Goal: Answer question/provide support: Share knowledge or assist other users

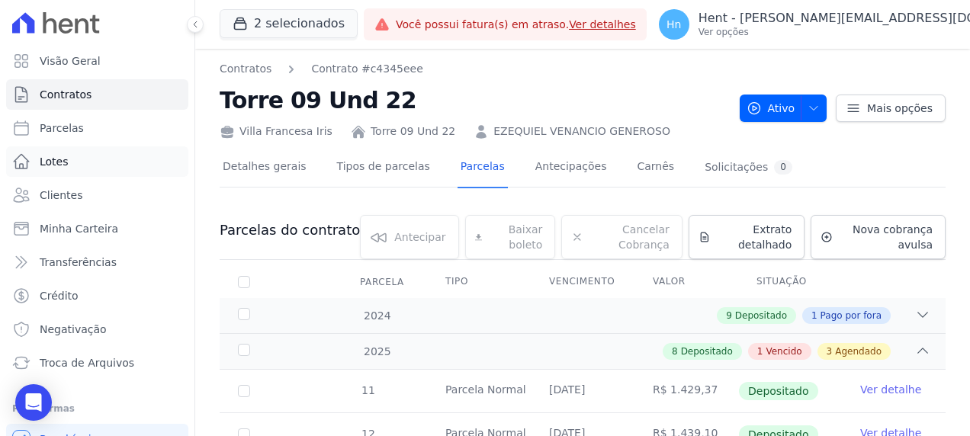
click at [83, 161] on link "Lotes" at bounding box center [97, 161] width 182 height 31
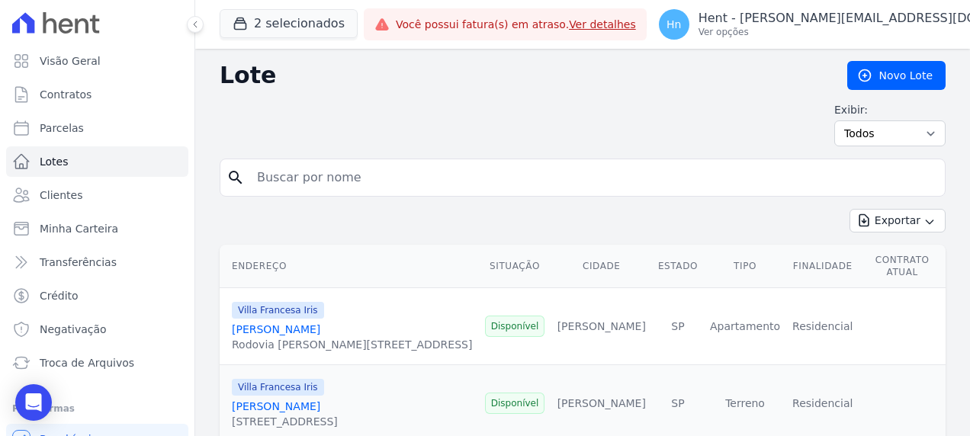
click at [322, 185] on input "search" at bounding box center [593, 177] width 691 height 31
click at [308, 166] on input "search" at bounding box center [593, 177] width 691 height 31
paste input "[PERSON_NAME] [PERSON_NAME]"
type input "[PERSON_NAME] [PERSON_NAME]"
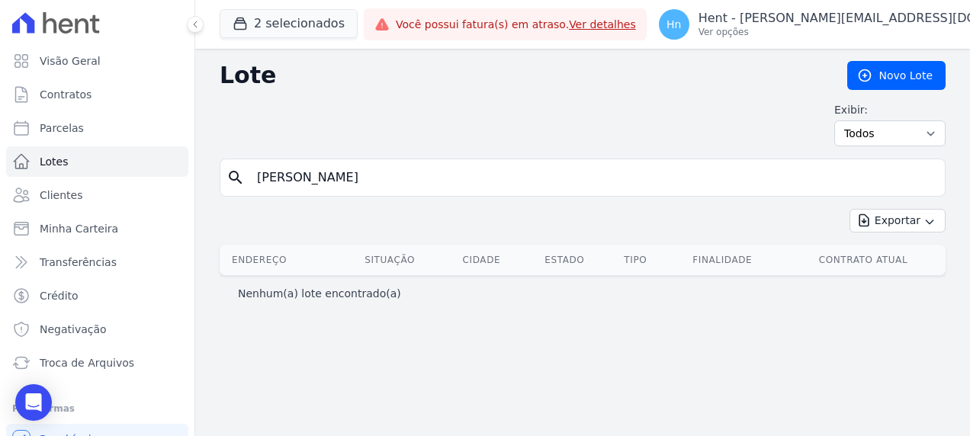
click at [257, 175] on input "[PERSON_NAME] [PERSON_NAME]" at bounding box center [593, 177] width 691 height 31
click at [366, 159] on div "search Igor Rafael Dias" at bounding box center [583, 178] width 726 height 38
click at [367, 175] on input "[PERSON_NAME] [PERSON_NAME]" at bounding box center [593, 177] width 691 height 31
type input "Igor Rafael"
click at [367, 175] on input "[PERSON_NAME] [PERSON_NAME]" at bounding box center [593, 177] width 691 height 31
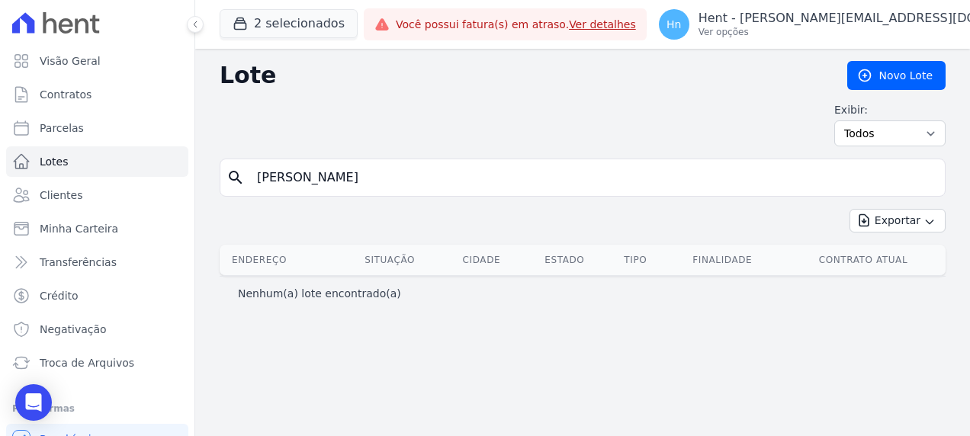
type input "Igor Rafael"
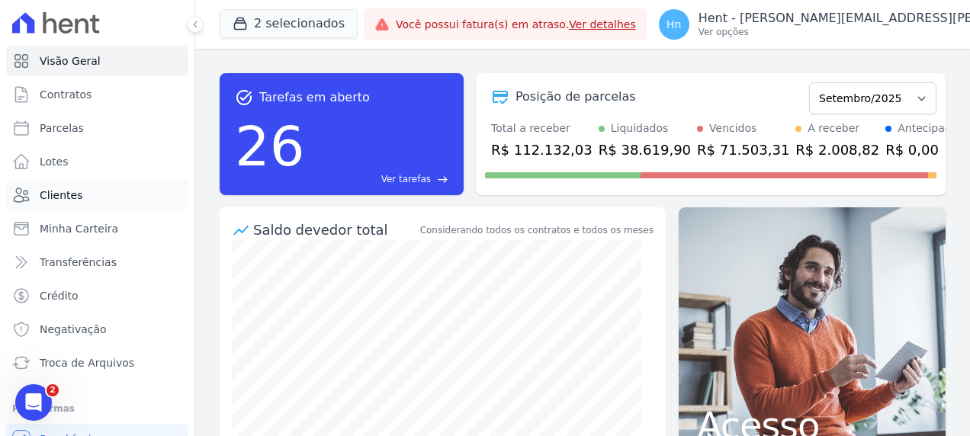
click at [62, 188] on span "Clientes" at bounding box center [61, 195] width 43 height 15
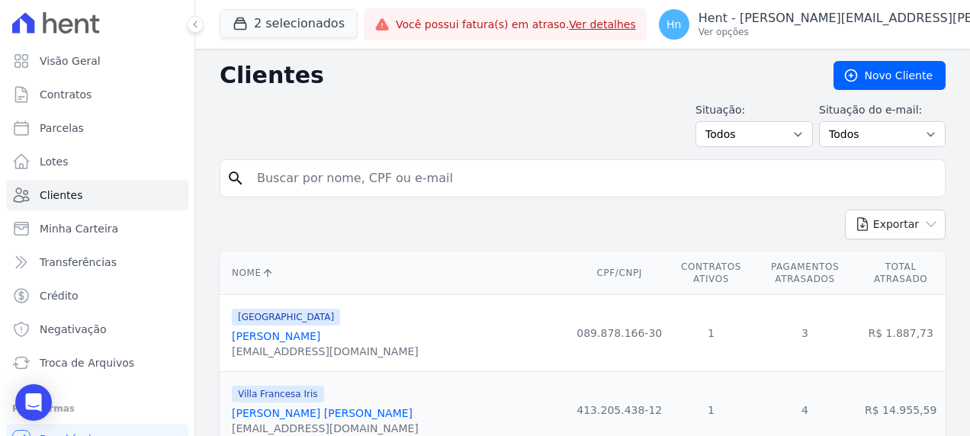
click at [349, 178] on input "search" at bounding box center [593, 178] width 691 height 31
paste input "[PERSON_NAME] [PERSON_NAME]"
type input "[PERSON_NAME] [PERSON_NAME]"
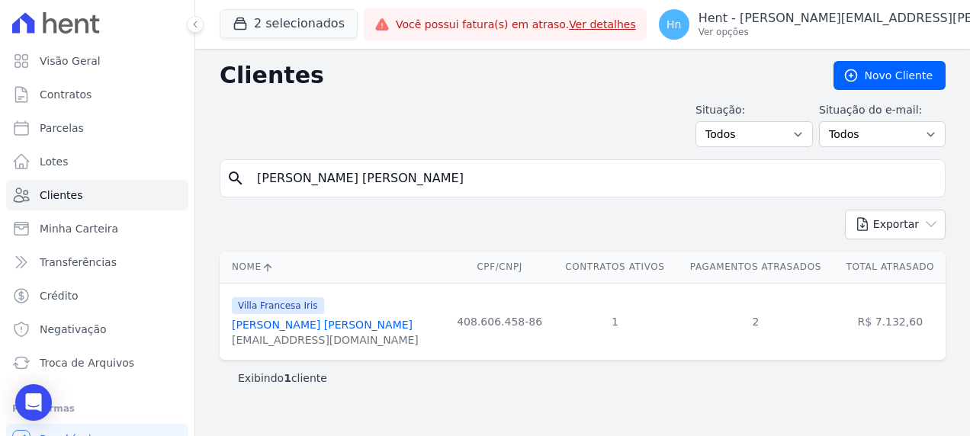
click at [299, 323] on link "[PERSON_NAME] [PERSON_NAME]" at bounding box center [322, 325] width 181 height 12
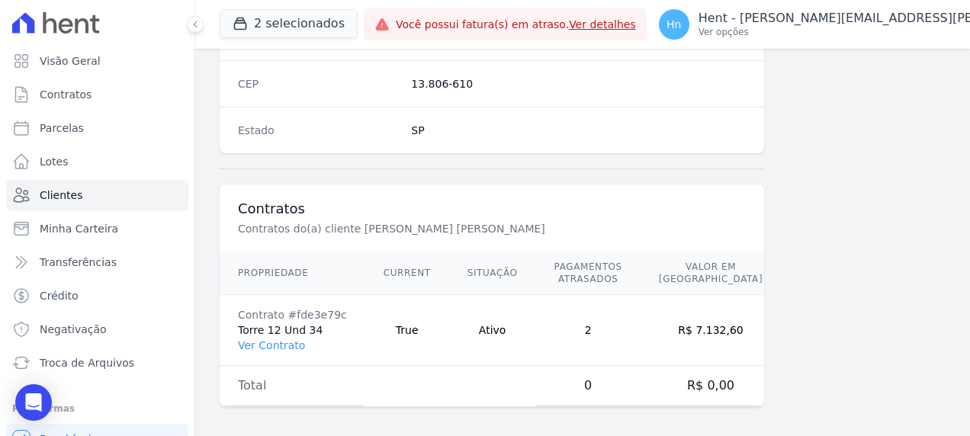
scroll to position [919, 0]
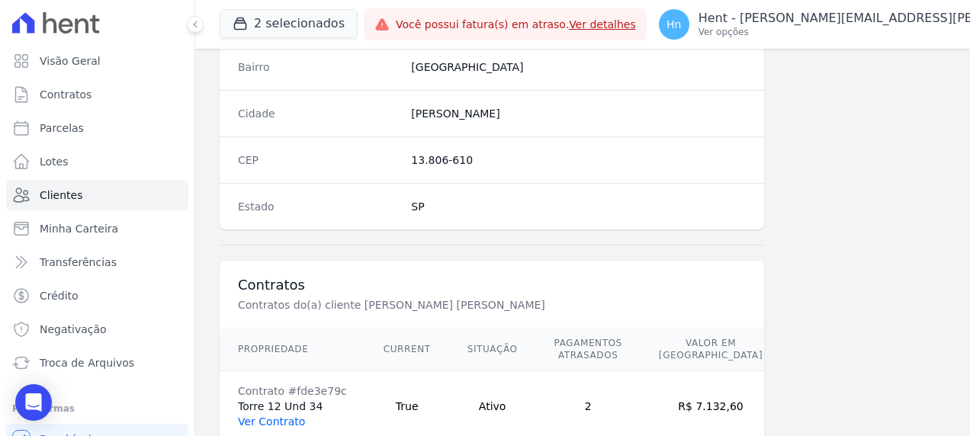
click at [276, 416] on link "Ver Contrato" at bounding box center [271, 422] width 67 height 12
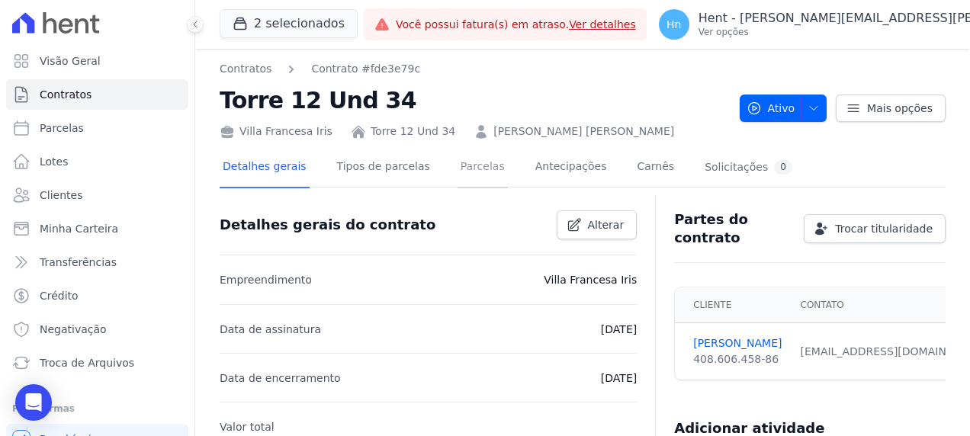
click at [460, 176] on link "Parcelas" at bounding box center [483, 168] width 50 height 40
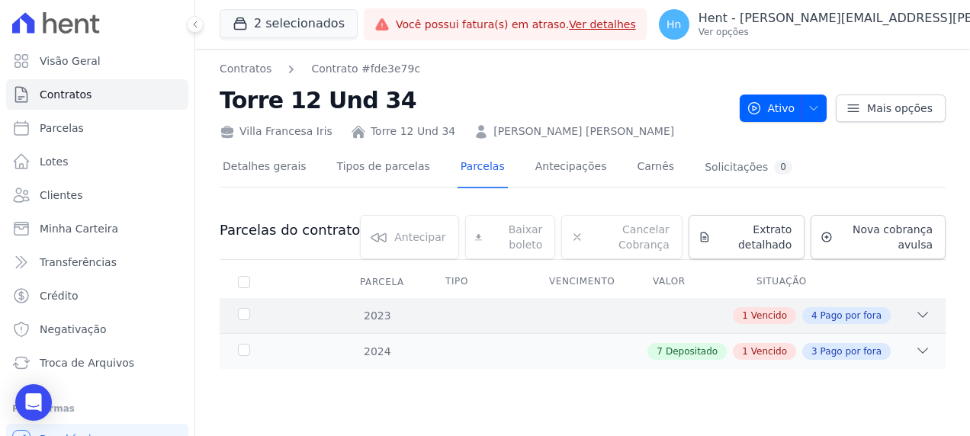
click at [918, 310] on icon at bounding box center [922, 314] width 15 height 15
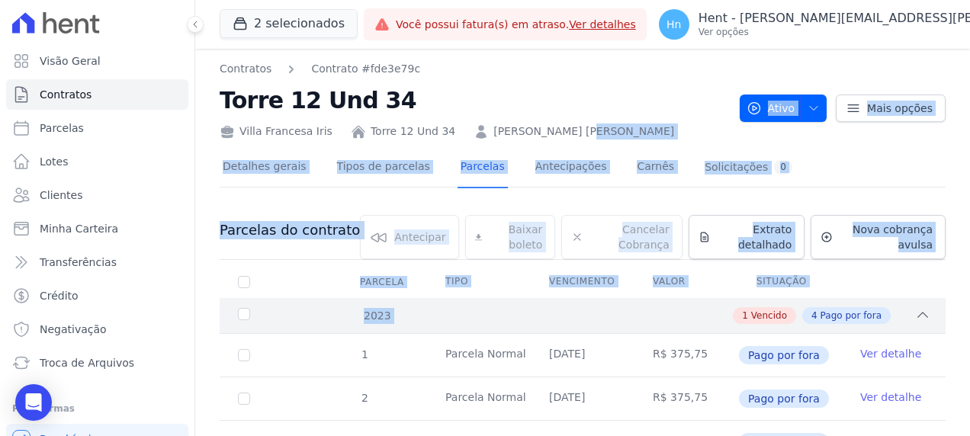
drag, startPoint x: 532, startPoint y: 133, endPoint x: 531, endPoint y: 319, distance: 186.1
click at [531, 319] on div "Contratos Contrato #fde3e79c Torre 12 Und 34 [GEOGRAPHIC_DATA][PERSON_NAME] 12 …" at bounding box center [582, 341] width 775 height 584
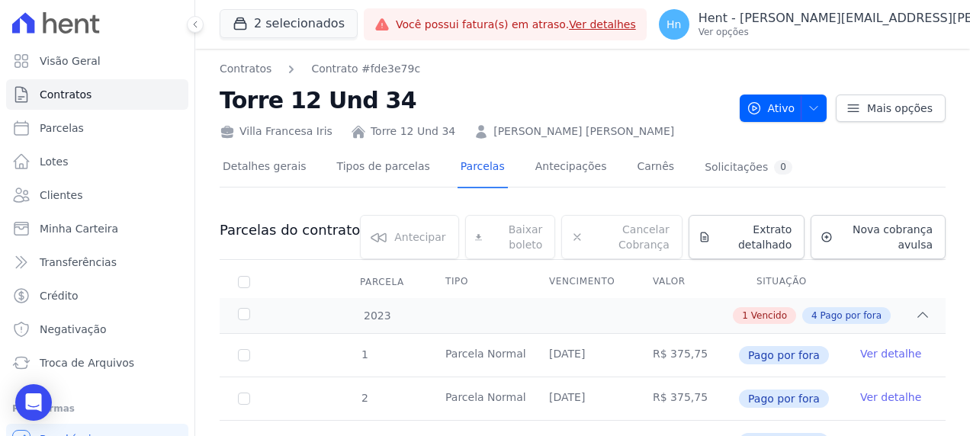
click at [490, 104] on h2 "Torre 12 Und 34" at bounding box center [474, 100] width 508 height 34
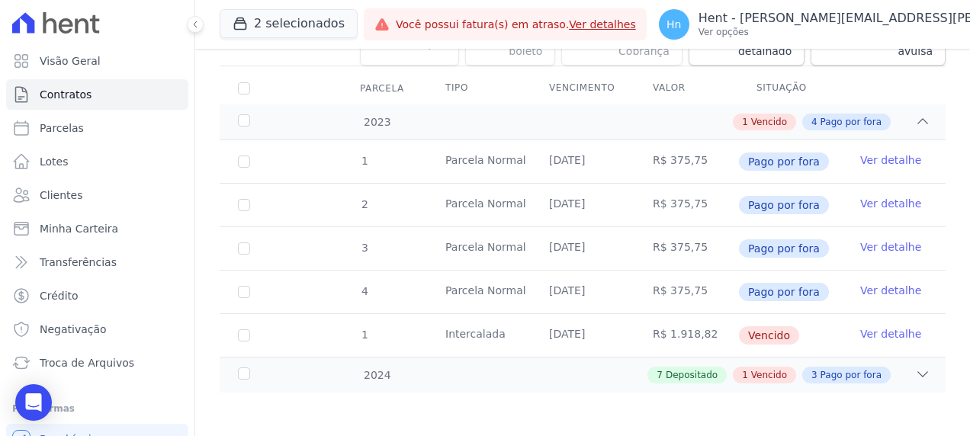
click at [886, 330] on link "Ver detalhe" at bounding box center [890, 333] width 61 height 15
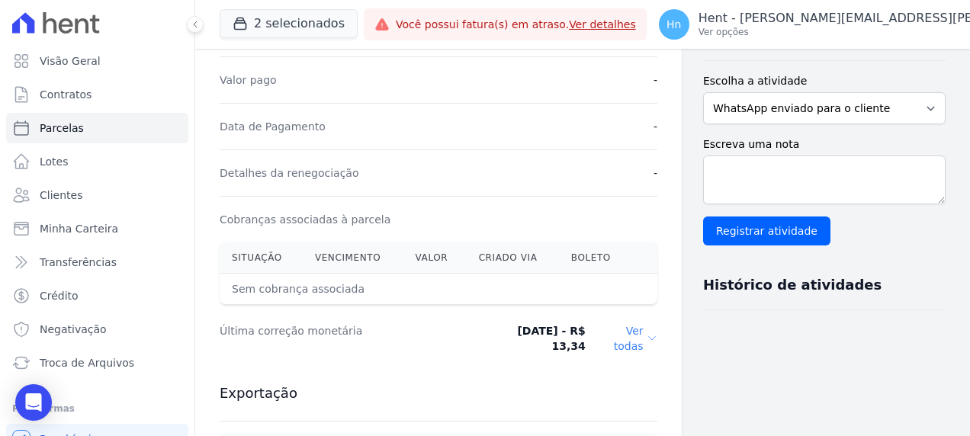
scroll to position [381, 0]
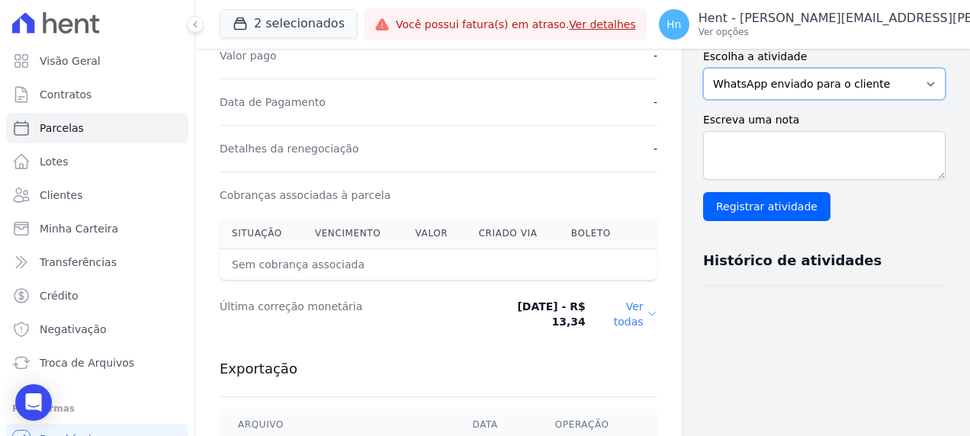
click at [773, 76] on select "WhatsApp enviado para o cliente Adicionar um comentário Ligação feita para o cl…" at bounding box center [824, 84] width 243 height 32
select select "note"
click at [703, 68] on select "WhatsApp enviado para o cliente Adicionar um comentário Ligação feita para o cl…" at bounding box center [824, 84] width 243 height 32
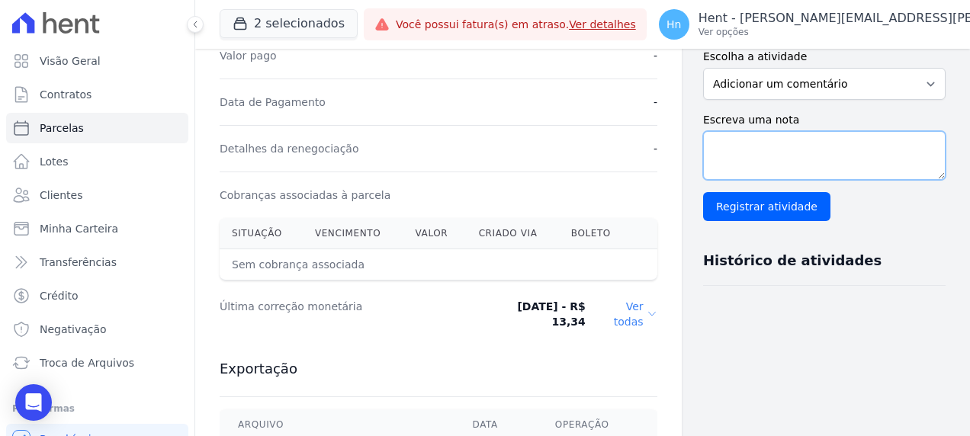
click at [761, 150] on textarea "Escreva uma nota" at bounding box center [824, 155] width 243 height 49
paste textarea "Em contato com o cliente [PERSON_NAME] [PERSON_NAME] - T12-34 - Villa Francesa …"
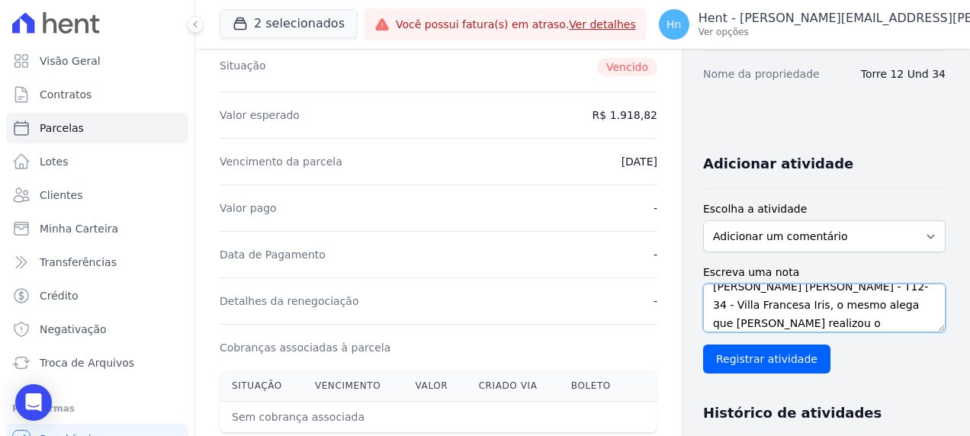
scroll to position [0, 0]
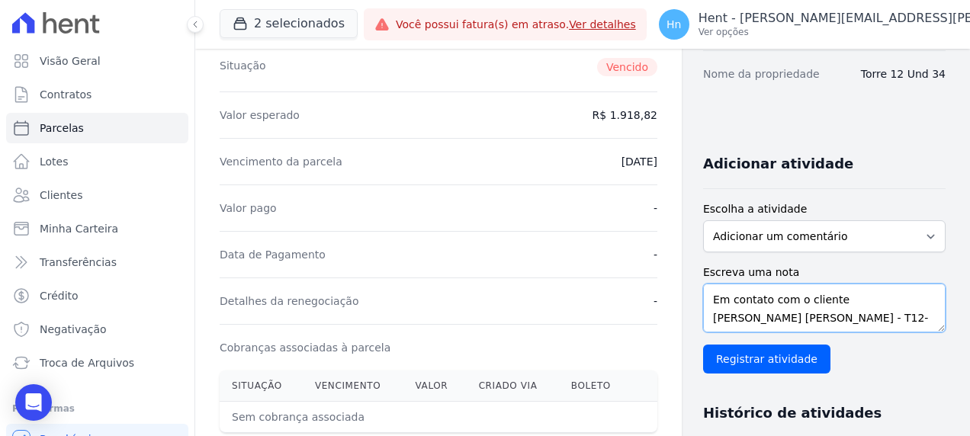
drag, startPoint x: 760, startPoint y: 300, endPoint x: 751, endPoint y: 291, distance: 13.5
click at [736, 287] on textarea "Em contato com o cliente [PERSON_NAME] [PERSON_NAME] - T12-34 - Villa Francesa …" at bounding box center [824, 308] width 243 height 49
click at [831, 317] on textarea "Em contato com o cliente [PERSON_NAME] [PERSON_NAME] - T12-34 - Villa Francesa …" at bounding box center [824, 308] width 243 height 49
drag, startPoint x: 838, startPoint y: 317, endPoint x: 902, endPoint y: 292, distance: 68.8
click at [902, 292] on textarea "Em contato com o cliente [PERSON_NAME] [PERSON_NAME] - T12-34 - Villa Francesa …" at bounding box center [824, 308] width 243 height 49
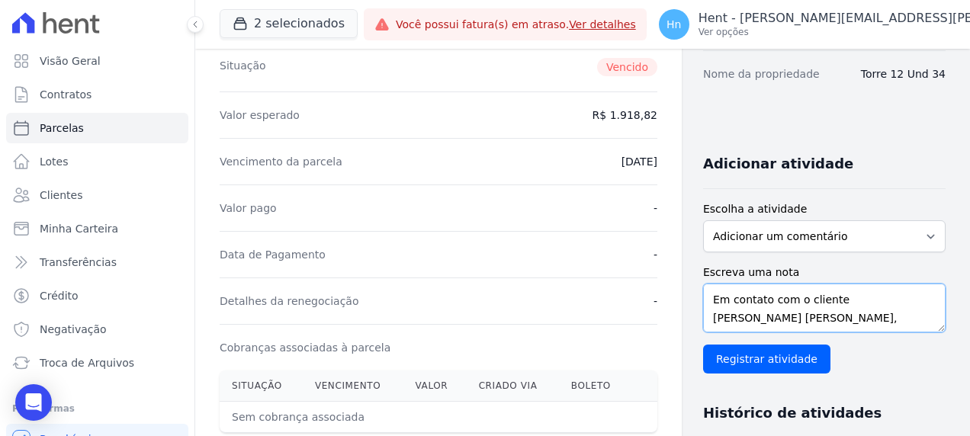
type textarea "Em contato com o cliente [PERSON_NAME] [PERSON_NAME], mesmo alega que [PERSON_N…"
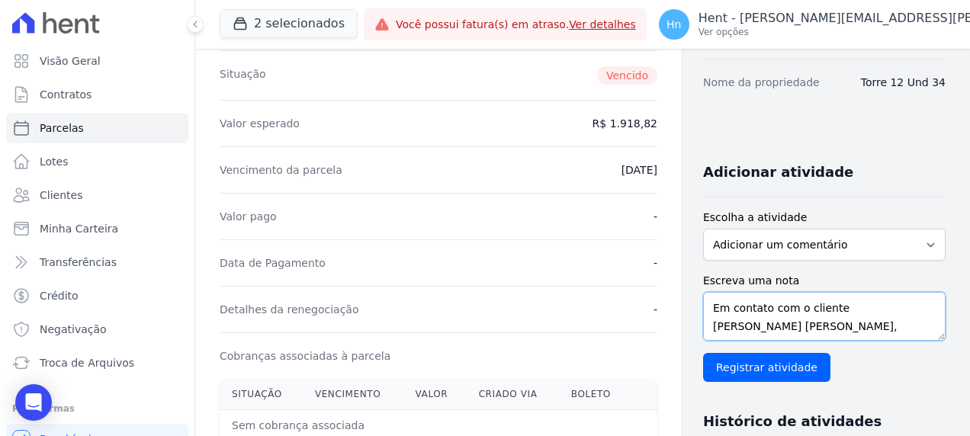
scroll to position [229, 0]
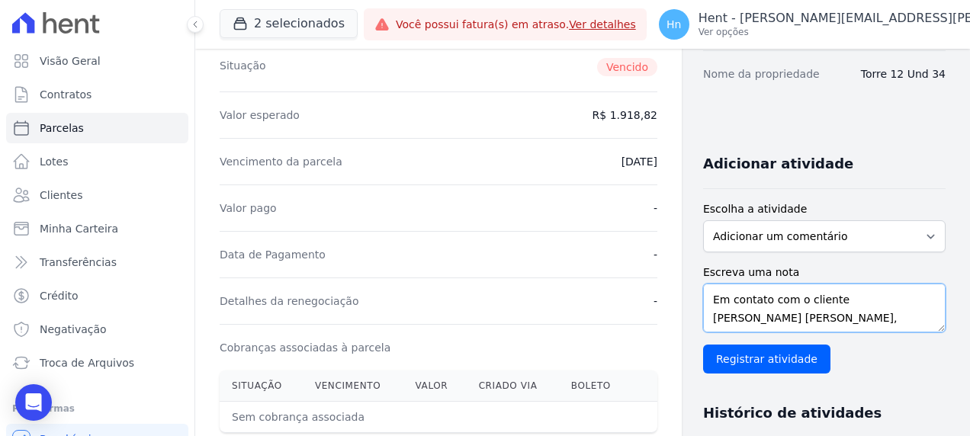
click at [914, 321] on textarea "Em contato com o cliente [PERSON_NAME] [PERSON_NAME], mesmo alega que [PERSON_N…" at bounding box center [824, 308] width 243 height 49
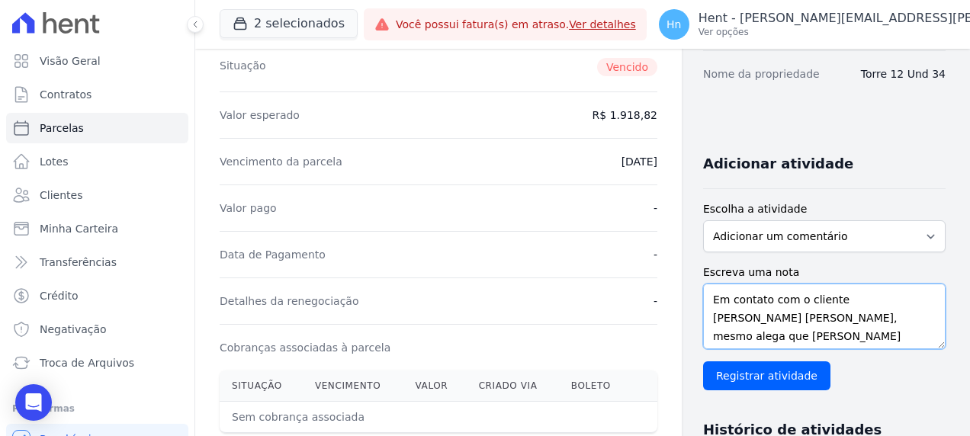
drag, startPoint x: 931, startPoint y: 326, endPoint x: 934, endPoint y: 346, distance: 20.1
click at [934, 346] on textarea "Em contato com o cliente [PERSON_NAME] [PERSON_NAME], mesmo alega que [PERSON_N…" at bounding box center [824, 317] width 243 height 66
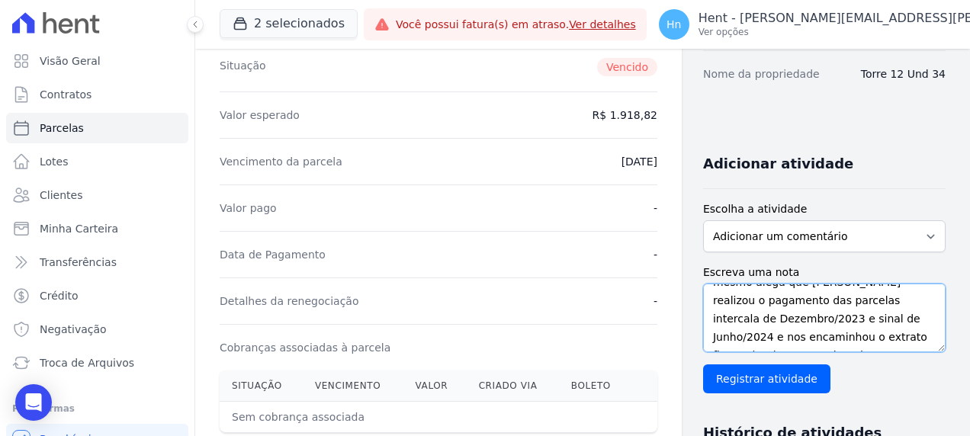
scroll to position [0, 0]
drag, startPoint x: 796, startPoint y: 335, endPoint x: 636, endPoint y: 246, distance: 183.0
click at [636, 246] on div "Contratos Contrato #fde3e79c [GEOGRAPHIC_DATA] Parcela #1 [GEOGRAPHIC_DATA] #1 …" at bounding box center [570, 318] width 751 height 996
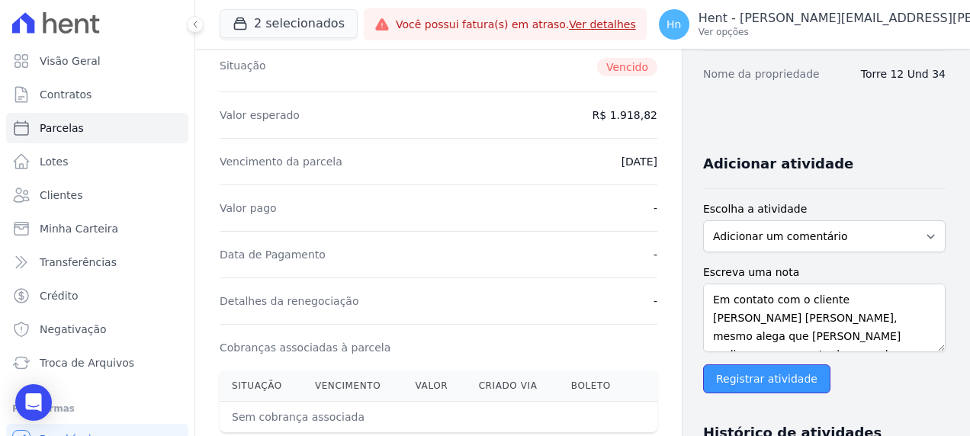
click at [780, 385] on input "Registrar atividade" at bounding box center [766, 379] width 127 height 29
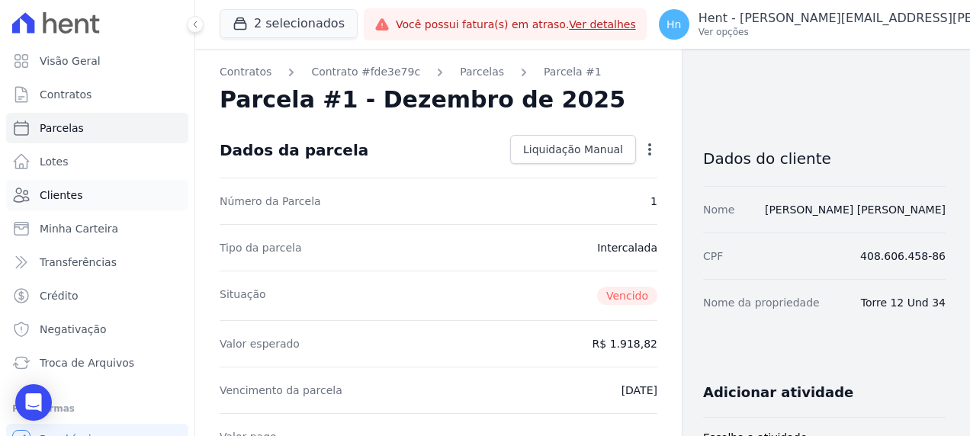
click at [92, 195] on link "Clientes" at bounding box center [97, 195] width 182 height 31
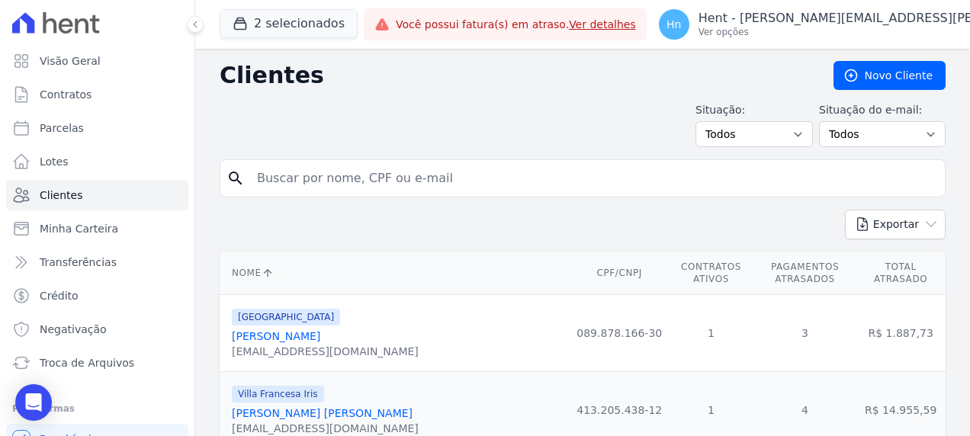
click at [322, 182] on input "search" at bounding box center [593, 178] width 691 height 31
paste input "Mikaela [PERSON_NAME] [PERSON_NAME]"
type input "Mikaela [PERSON_NAME] [PERSON_NAME]"
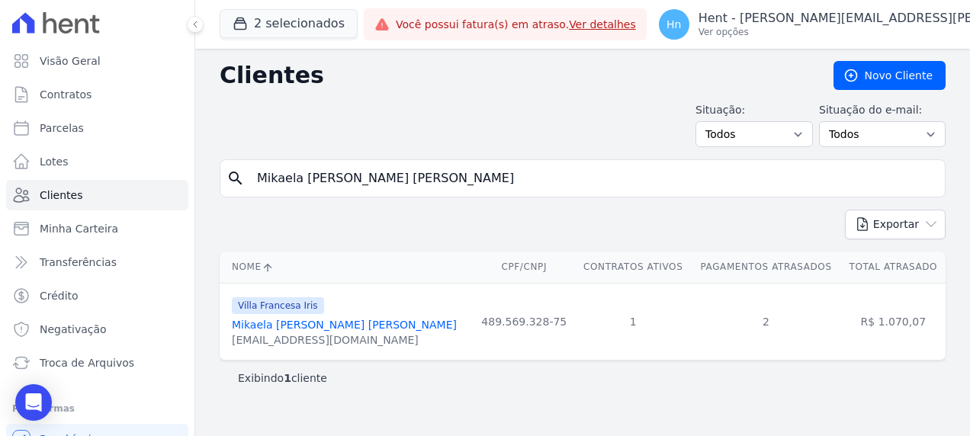
click at [350, 325] on link "Mikaela [PERSON_NAME] [PERSON_NAME]" at bounding box center [344, 325] width 225 height 12
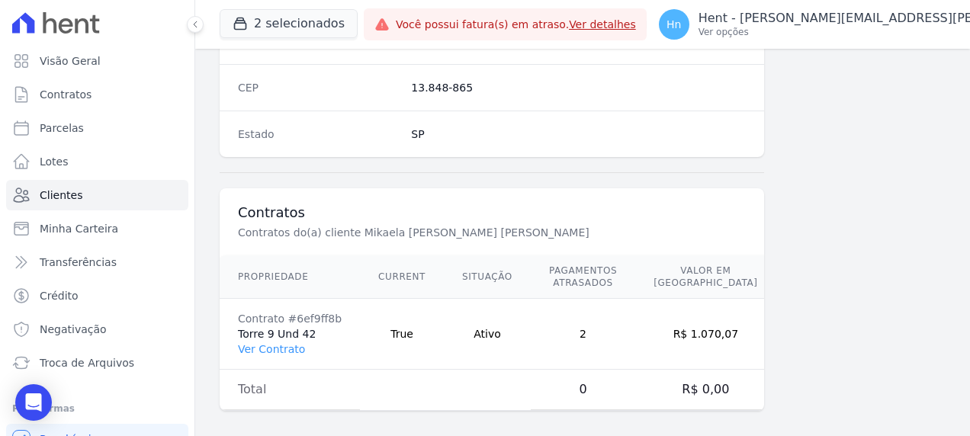
scroll to position [995, 0]
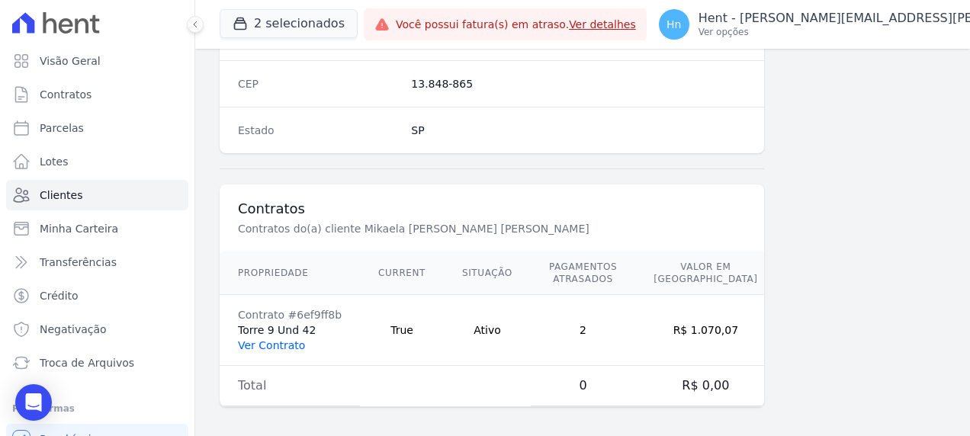
click at [282, 342] on link "Ver Contrato" at bounding box center [271, 345] width 67 height 12
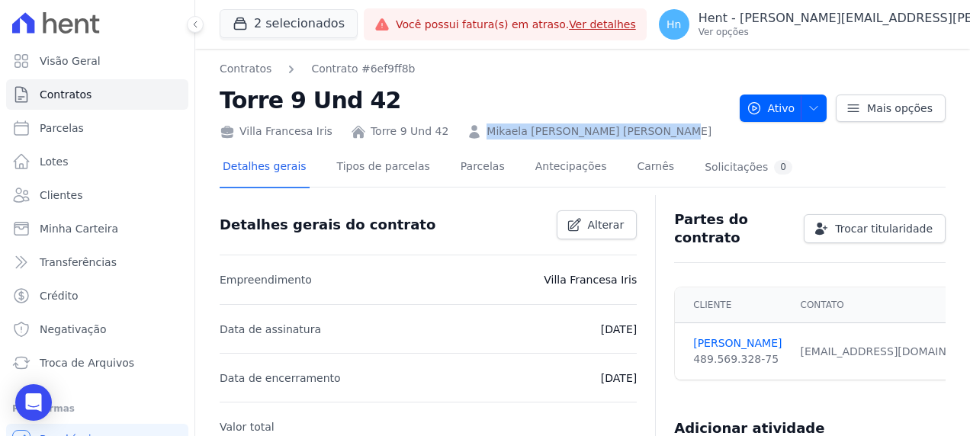
drag, startPoint x: 587, startPoint y: 128, endPoint x: 463, endPoint y: 122, distance: 124.5
click at [463, 122] on div "Villa Francesa [PERSON_NAME] 9 Und 42 Mikaela [PERSON_NAME] [PERSON_NAME]" at bounding box center [474, 128] width 508 height 22
copy link "Mikaela [PERSON_NAME] [PERSON_NAME]"
drag, startPoint x: 468, startPoint y: 168, endPoint x: 645, endPoint y: 199, distance: 179.7
click at [468, 168] on link "Parcelas" at bounding box center [483, 168] width 50 height 40
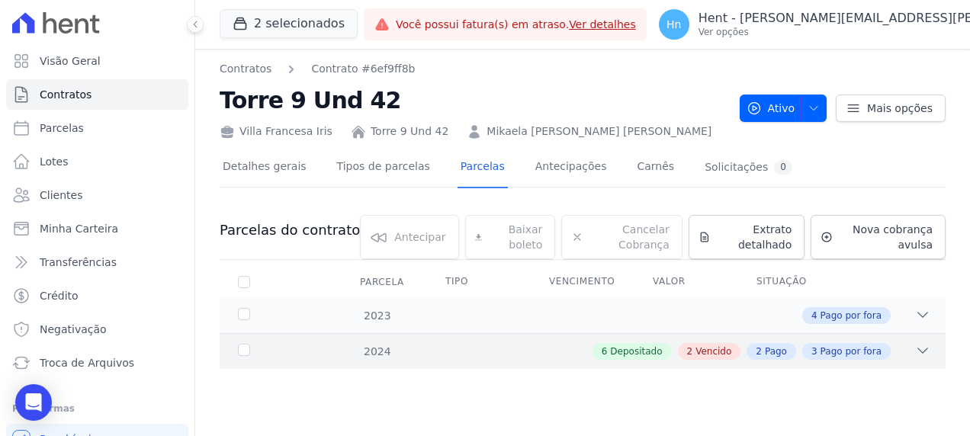
click at [739, 343] on div "2 Vencido" at bounding box center [709, 351] width 63 height 17
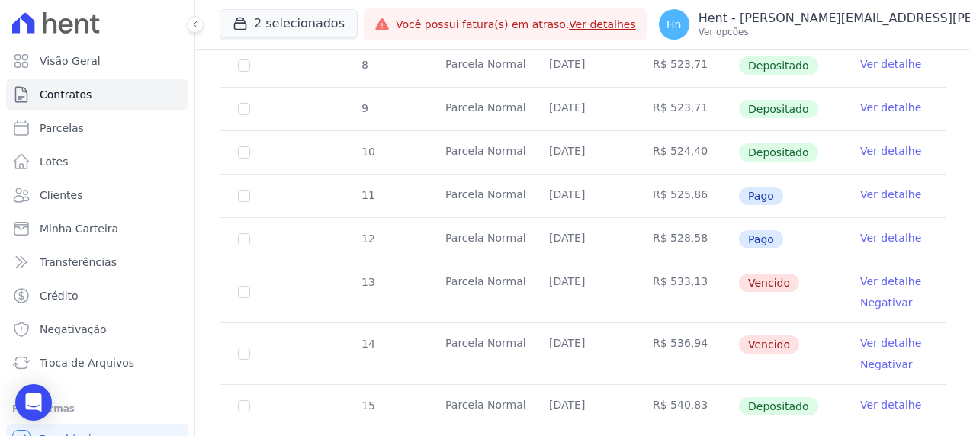
scroll to position [458, 0]
click at [936, 79] on div "5 [GEOGRAPHIC_DATA] [DATE] R$ 517,75 Pago por fora Ver detalhe 6 [GEOGRAPHIC_DA…" at bounding box center [582, 212] width 775 height 613
click at [874, 276] on link "Ver detalhe" at bounding box center [890, 279] width 61 height 15
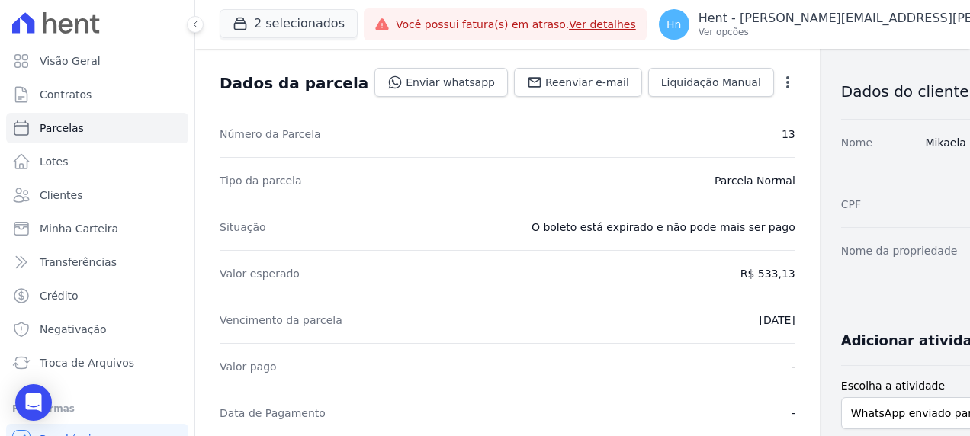
scroll to position [153, 0]
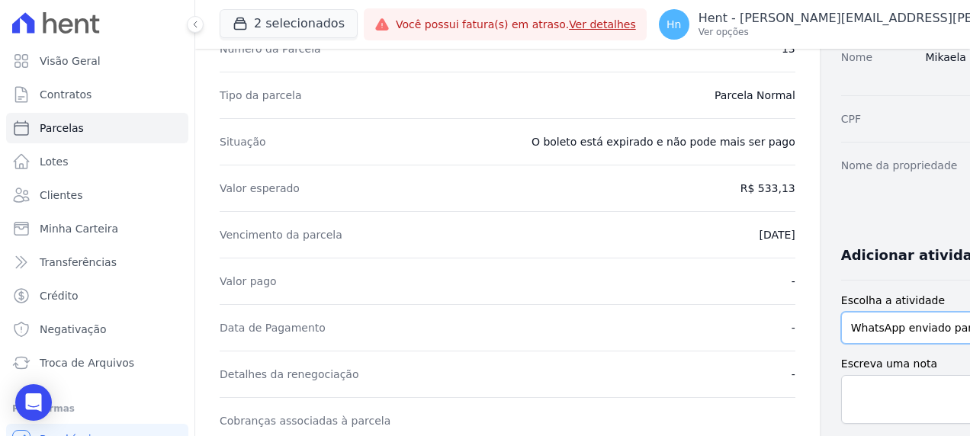
drag, startPoint x: 854, startPoint y: 339, endPoint x: 860, endPoint y: 355, distance: 17.9
click at [854, 339] on select "WhatsApp enviado para o cliente Adicionar um comentário Ligação feita para o cl…" at bounding box center [949, 328] width 217 height 32
select select "note"
click at [841, 326] on select "WhatsApp enviado para o cliente Adicionar um comentário Ligação feita para o cl…" at bounding box center [949, 328] width 217 height 32
click at [854, 404] on textarea "Escreva uma nota" at bounding box center [949, 399] width 217 height 49
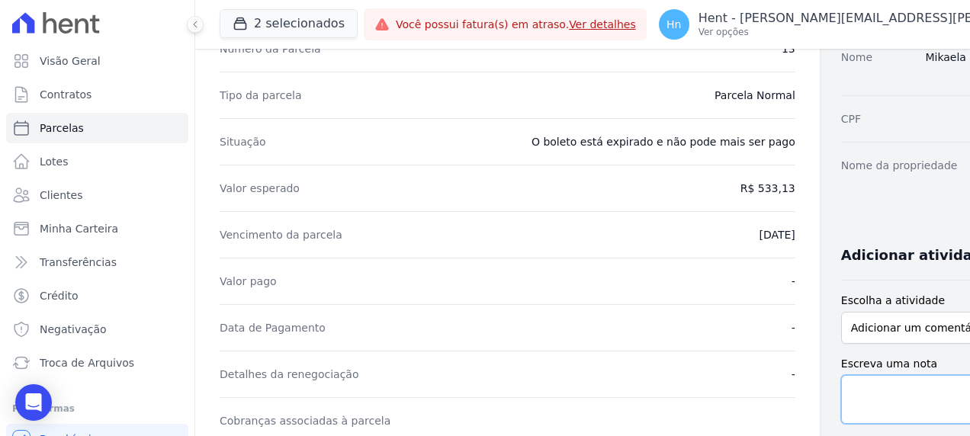
paste textarea "Em contato com a cliente Mikaela [PERSON_NAME] [PERSON_NAME] - T9-42 - Villa Fr…"
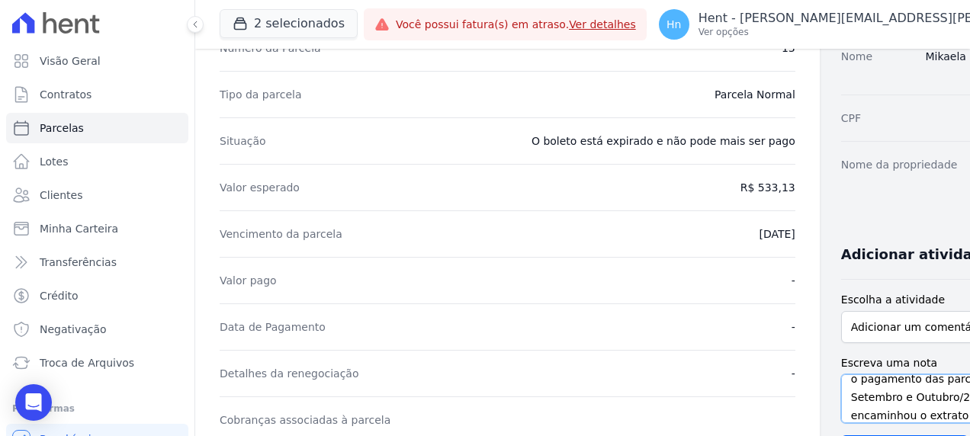
scroll to position [63, 0]
click at [850, 397] on textarea "Em contato com a cliente Mikaela [PERSON_NAME] [PERSON_NAME] - T9-42 - Villa Fr…" at bounding box center [949, 399] width 217 height 49
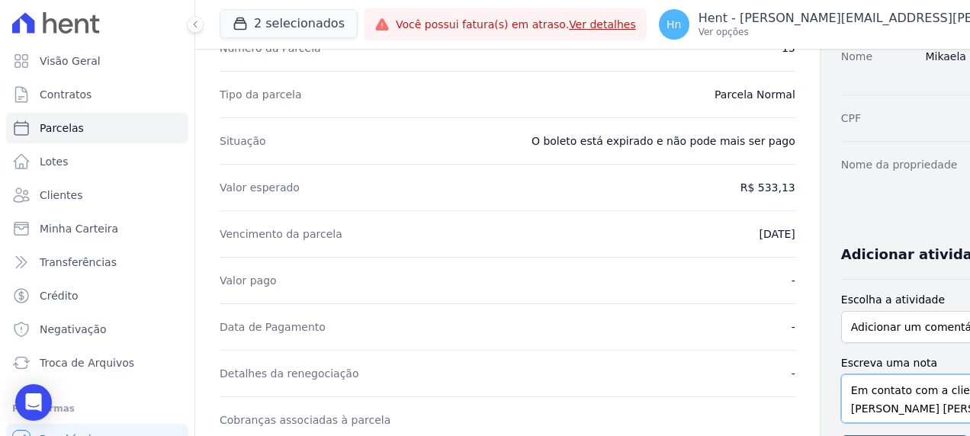
drag, startPoint x: 854, startPoint y: 397, endPoint x: 789, endPoint y: 418, distance: 68.3
click at [841, 418] on textarea "Em contato com a cliente Mikaela [PERSON_NAME] [PERSON_NAME] - T9-42 - Villa Fr…" at bounding box center [949, 399] width 217 height 49
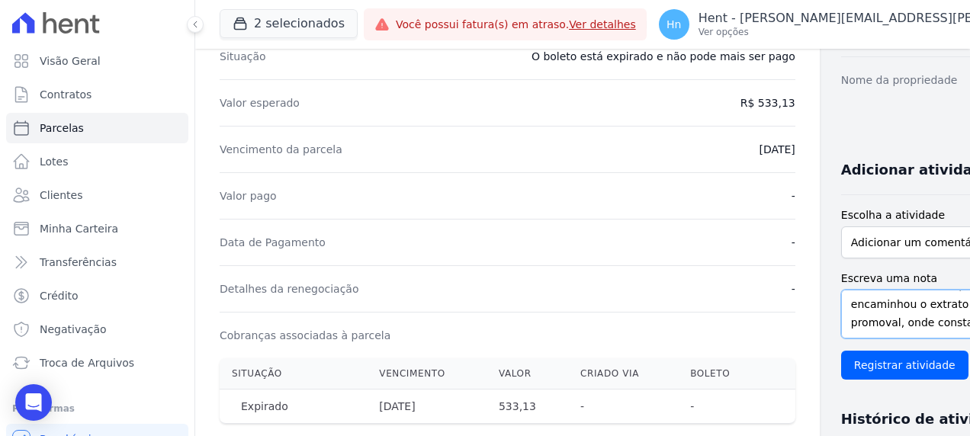
scroll to position [306, 0]
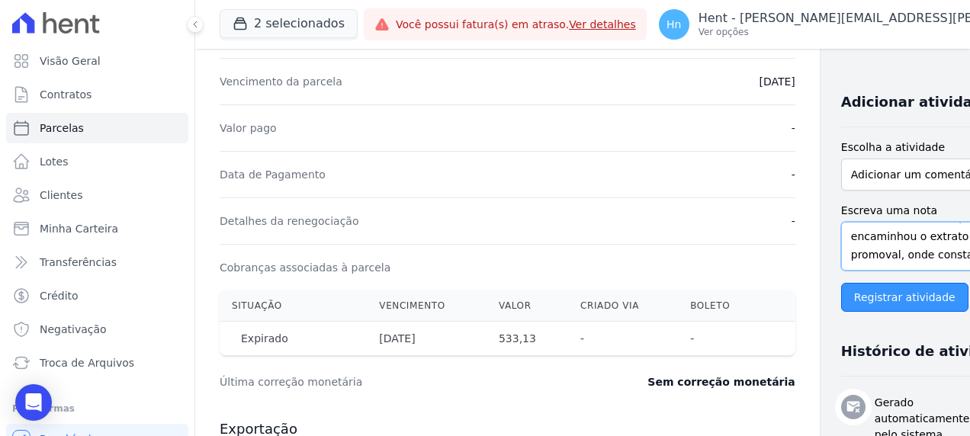
type textarea "Em contato com a cliente, a mesma alega que [PERSON_NAME] realizou o pagamento …"
click at [841, 307] on input "Registrar atividade" at bounding box center [904, 297] width 127 height 29
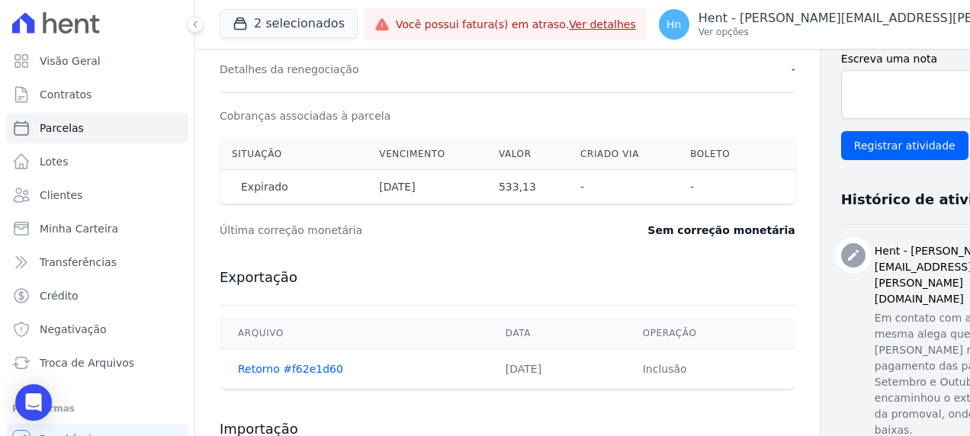
scroll to position [610, 0]
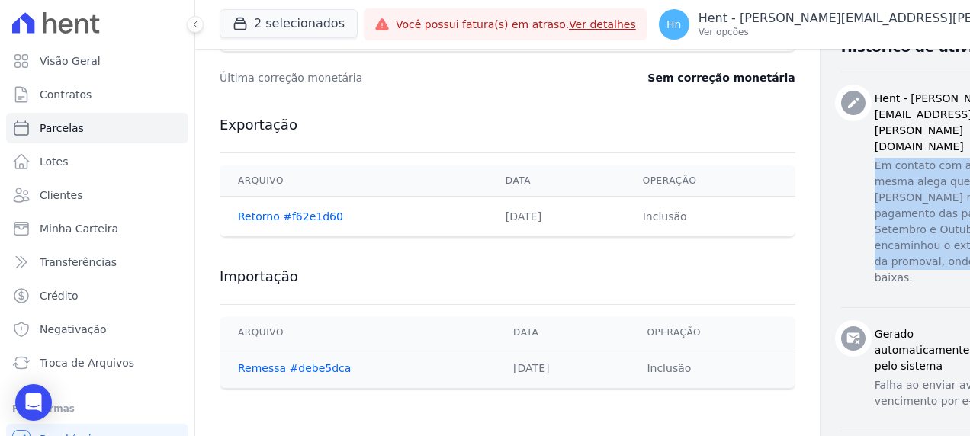
drag, startPoint x: 812, startPoint y: 167, endPoint x: 950, endPoint y: 288, distance: 184.3
copy p "Em contato com a cliente, a mesma alega que [PERSON_NAME] realizou o pagamento …"
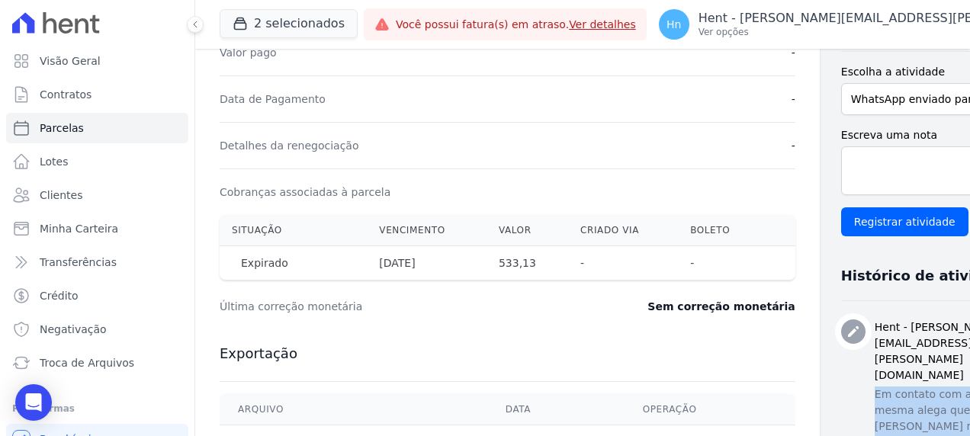
scroll to position [229, 0]
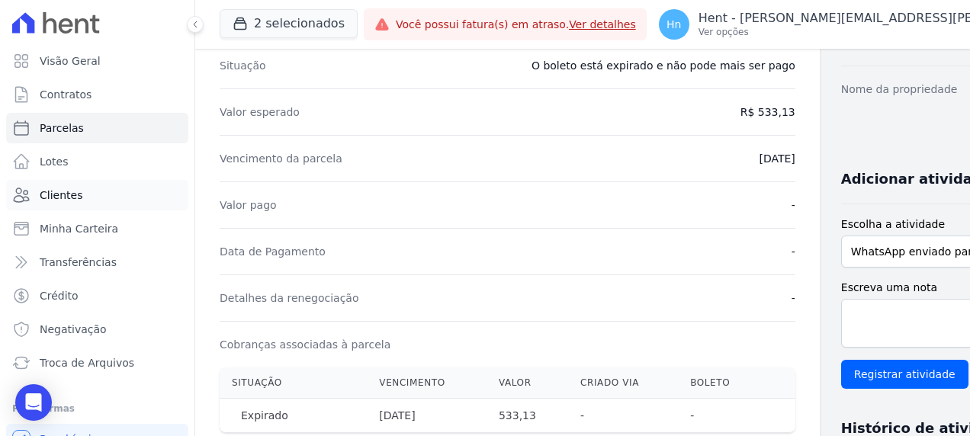
click at [69, 195] on span "Clientes" at bounding box center [61, 195] width 43 height 15
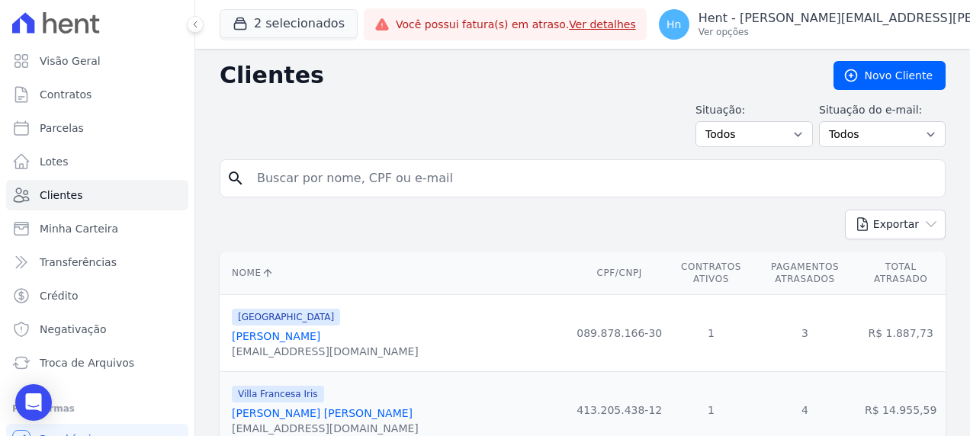
click at [327, 180] on input "search" at bounding box center [593, 178] width 691 height 31
paste input "[PERSON_NAME]"
type input "[PERSON_NAME]"
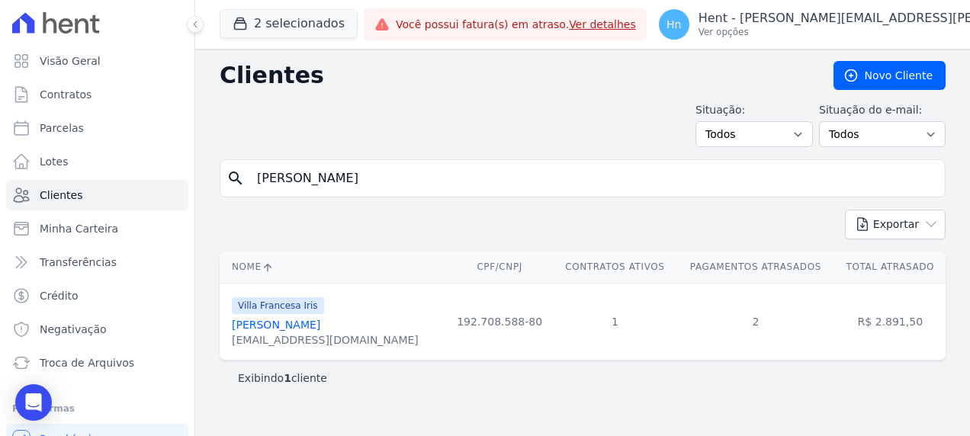
click at [262, 319] on link "[PERSON_NAME]" at bounding box center [276, 325] width 88 height 12
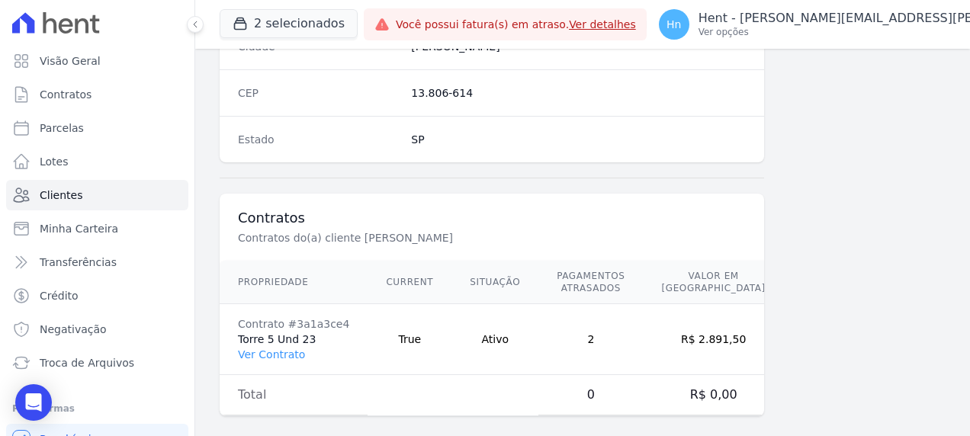
scroll to position [995, 0]
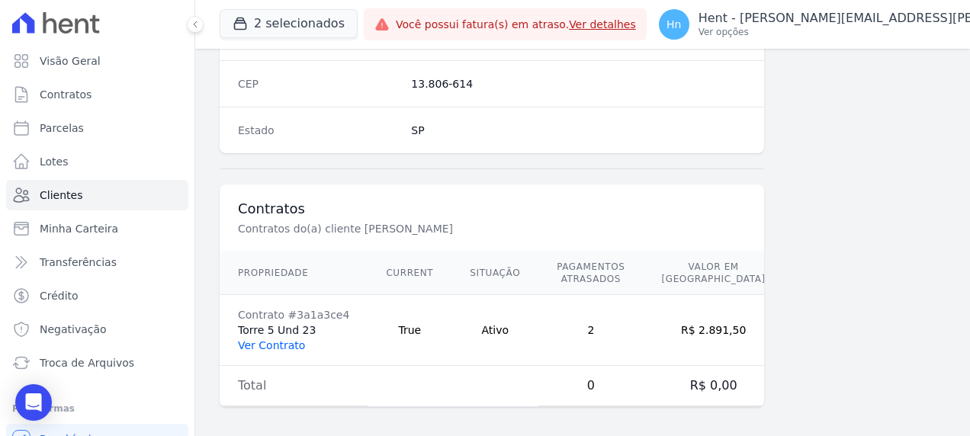
click at [259, 342] on link "Ver Contrato" at bounding box center [271, 345] width 67 height 12
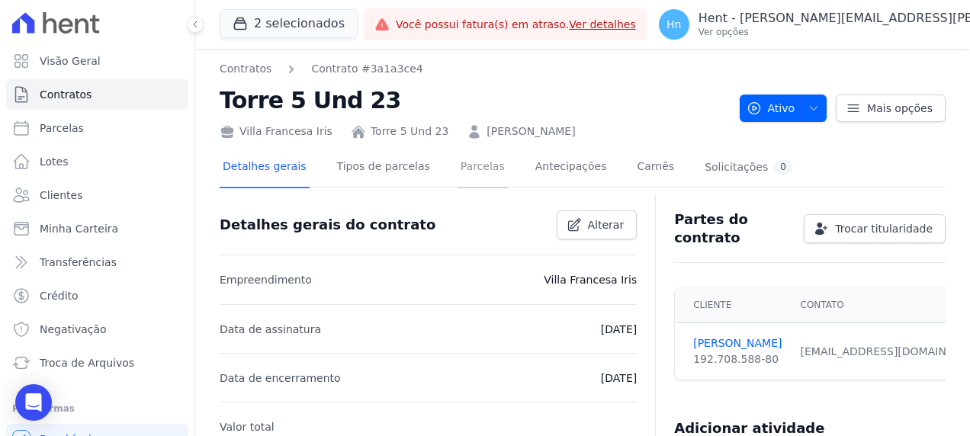
click at [465, 163] on link "Parcelas" at bounding box center [483, 168] width 50 height 40
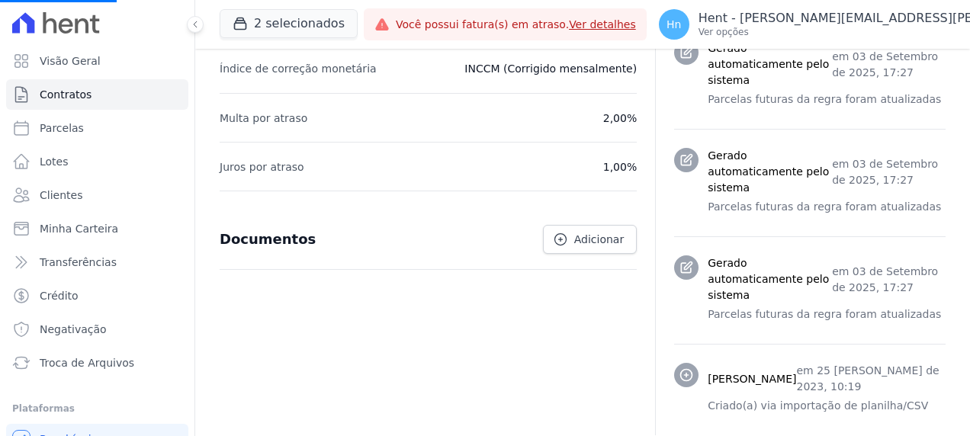
scroll to position [651, 0]
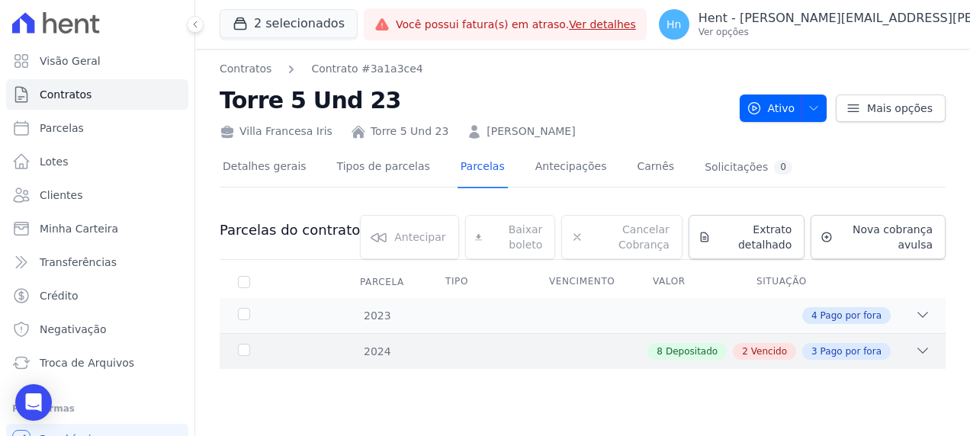
click at [918, 355] on icon at bounding box center [922, 350] width 15 height 15
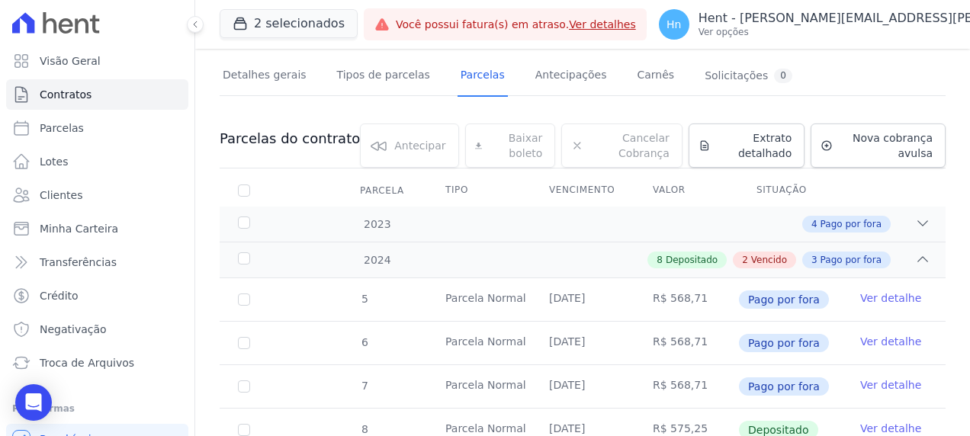
scroll to position [82, 0]
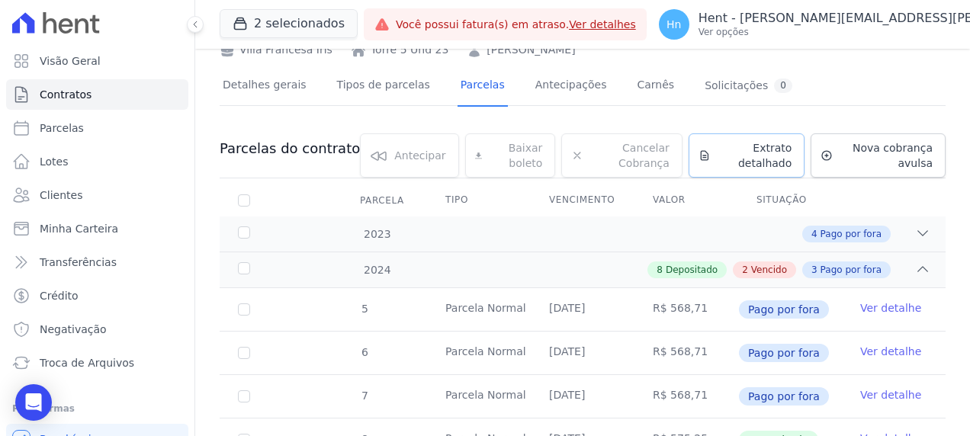
click at [765, 154] on span "Extrato detalhado" at bounding box center [755, 155] width 76 height 31
click at [900, 150] on span "Exportar PDF" at bounding box center [921, 150] width 80 height 15
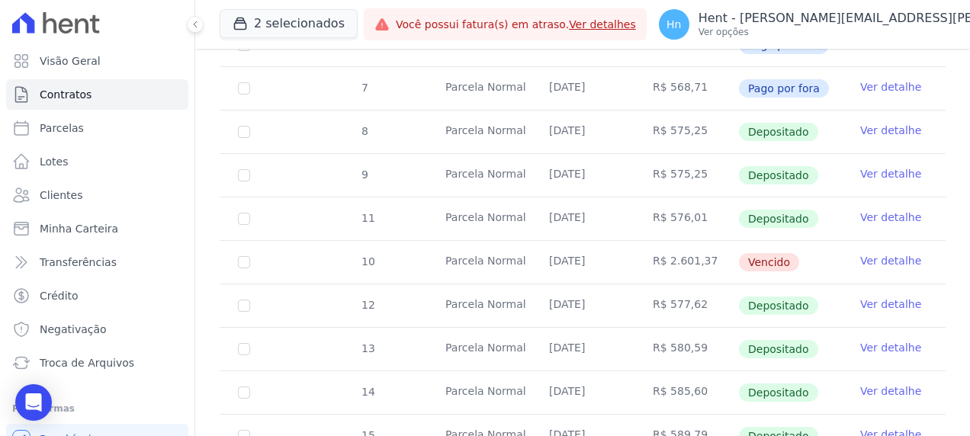
scroll to position [387, 0]
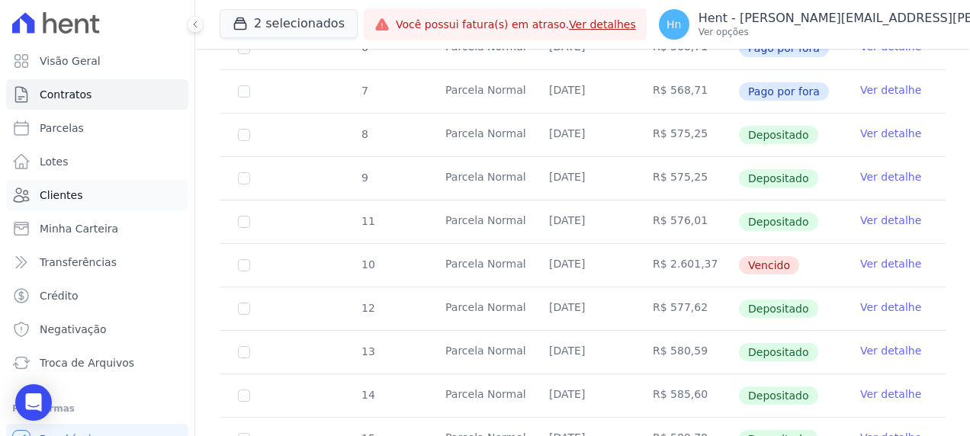
click at [85, 187] on link "Clientes" at bounding box center [97, 195] width 182 height 31
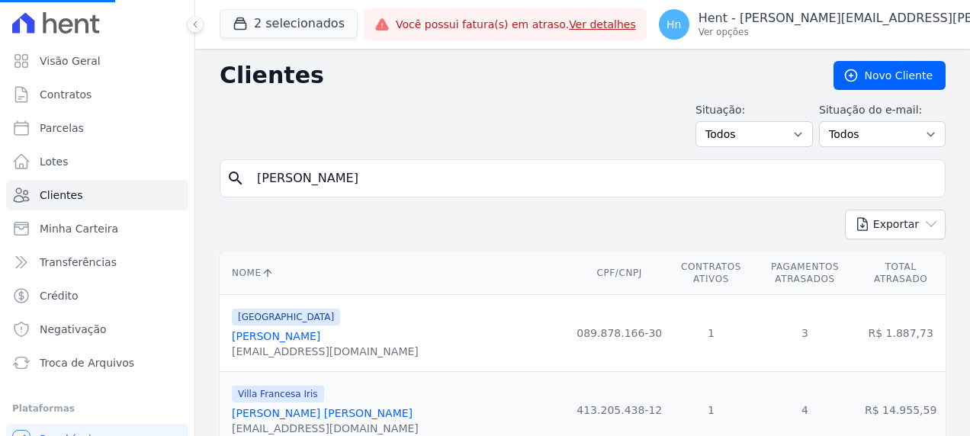
drag, startPoint x: 343, startPoint y: 175, endPoint x: 200, endPoint y: 201, distance: 145.6
paste input "lberto De Oliveir"
type input "[PERSON_NAME]"
click at [289, 182] on input "search" at bounding box center [593, 178] width 691 height 31
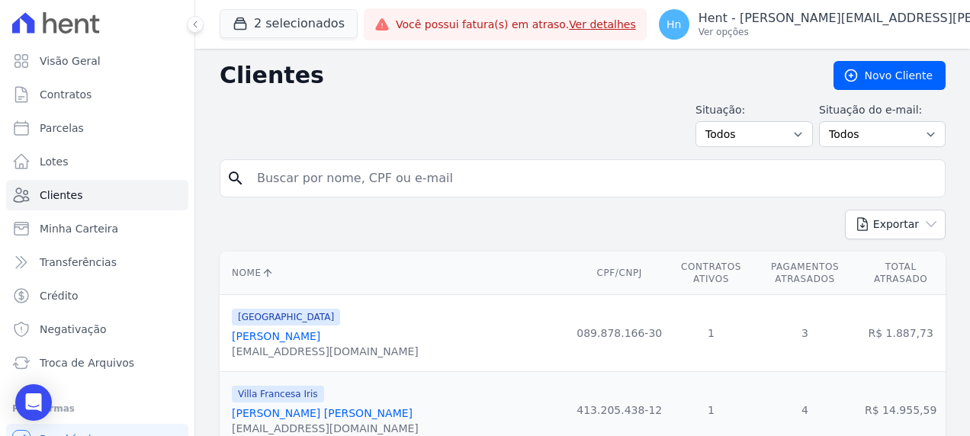
click at [285, 174] on input "search" at bounding box center [593, 178] width 691 height 31
paste input "[PERSON_NAME]"
type input "[PERSON_NAME]"
click at [615, 217] on div "Exportar PDF CSV Dimob 2024" at bounding box center [583, 231] width 726 height 42
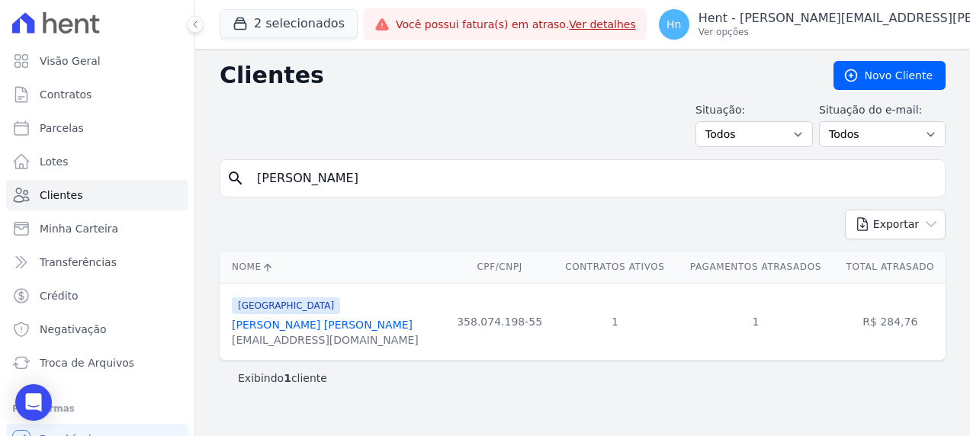
drag, startPoint x: 335, startPoint y: 331, endPoint x: 333, endPoint y: 323, distance: 8.0
click at [333, 323] on div "[GEOGRAPHIC_DATA] [PERSON_NAME] [PERSON_NAME] [EMAIL_ADDRESS][DOMAIN_NAME]" at bounding box center [325, 322] width 187 height 52
click at [331, 323] on link "[PERSON_NAME] [PERSON_NAME]" at bounding box center [322, 325] width 181 height 12
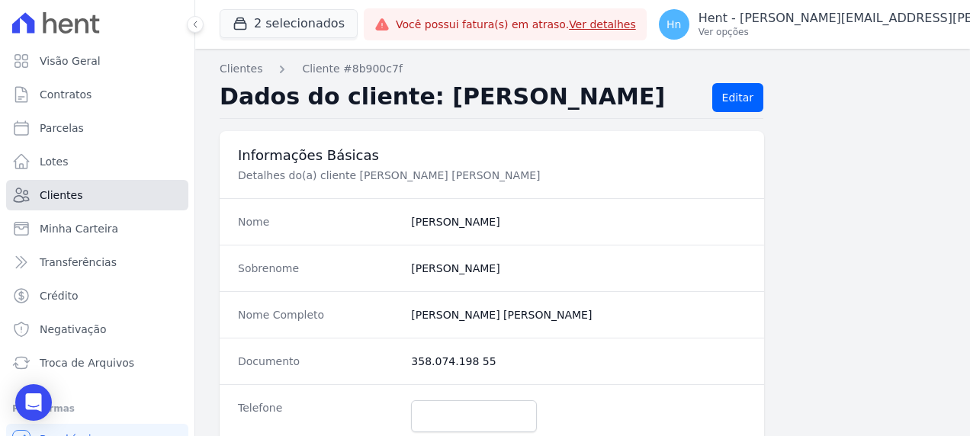
click at [101, 200] on link "Clientes" at bounding box center [97, 195] width 182 height 31
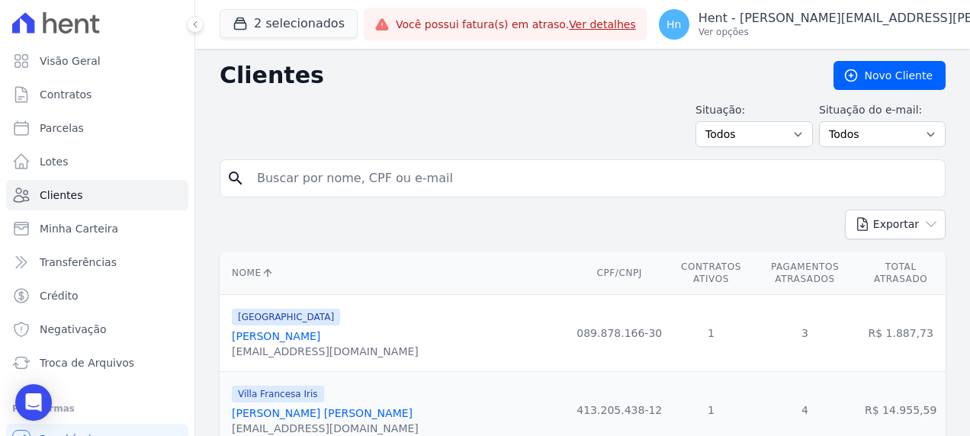
click at [375, 182] on input "search" at bounding box center [593, 178] width 691 height 31
paste input "[PERSON_NAME]"
type input "[PERSON_NAME]"
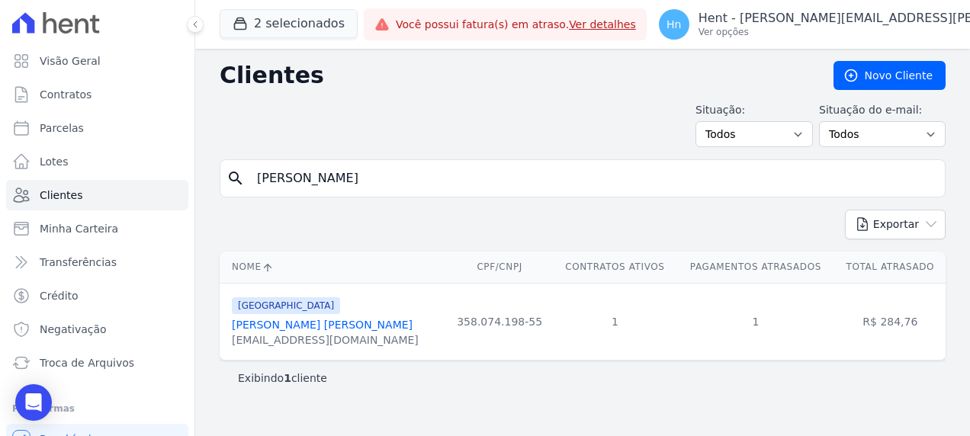
click at [309, 323] on link "[PERSON_NAME] [PERSON_NAME]" at bounding box center [322, 325] width 181 height 12
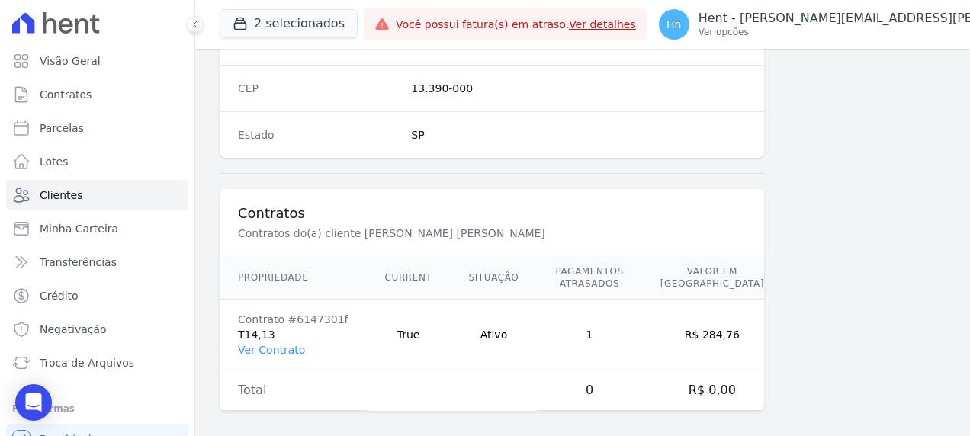
scroll to position [995, 0]
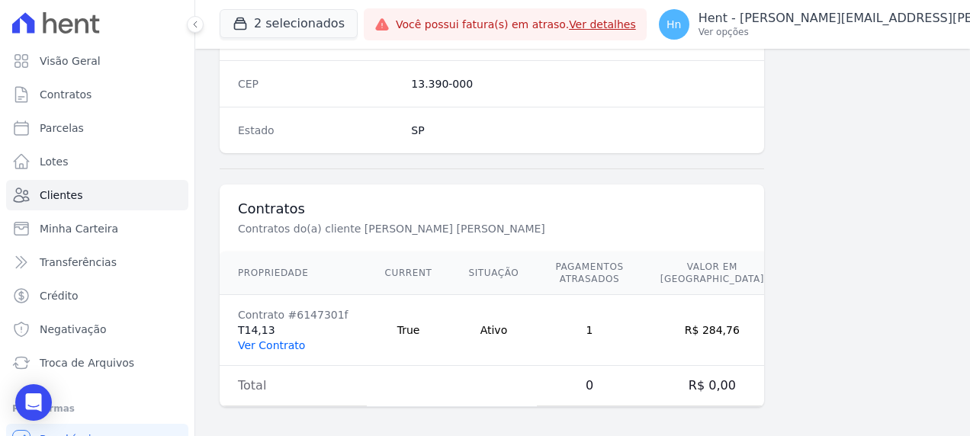
click at [280, 340] on link "Ver Contrato" at bounding box center [271, 345] width 67 height 12
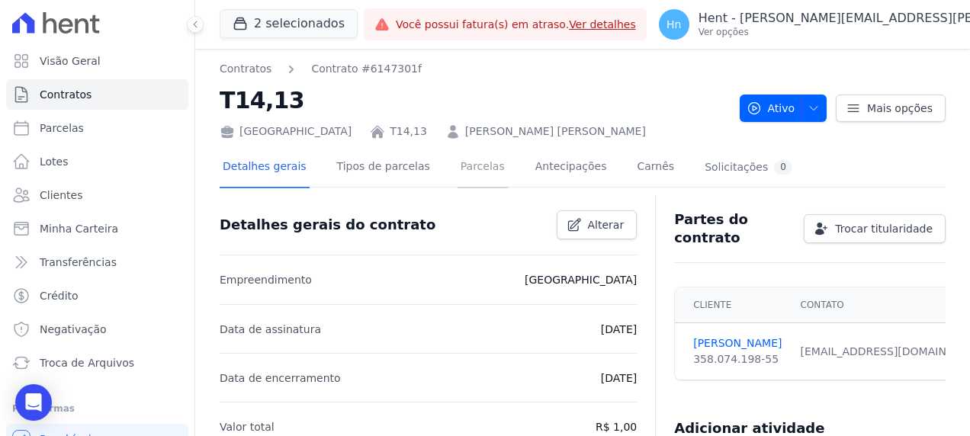
click at [469, 162] on link "Parcelas" at bounding box center [483, 168] width 50 height 40
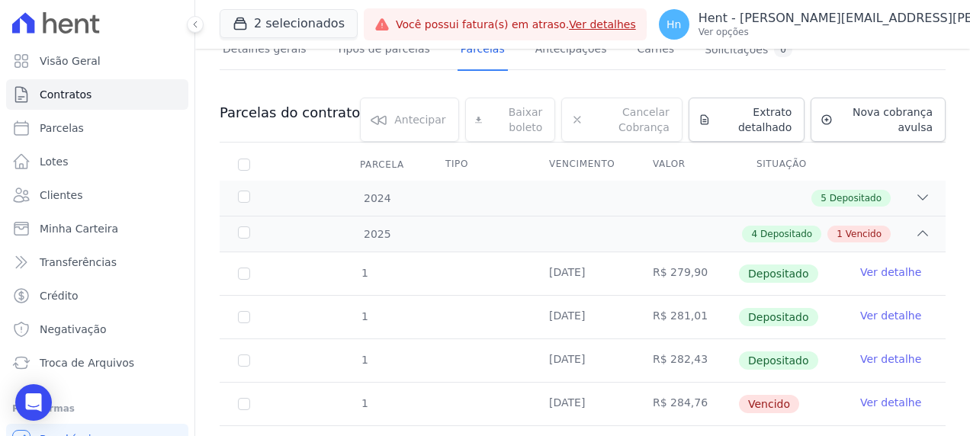
scroll to position [41, 0]
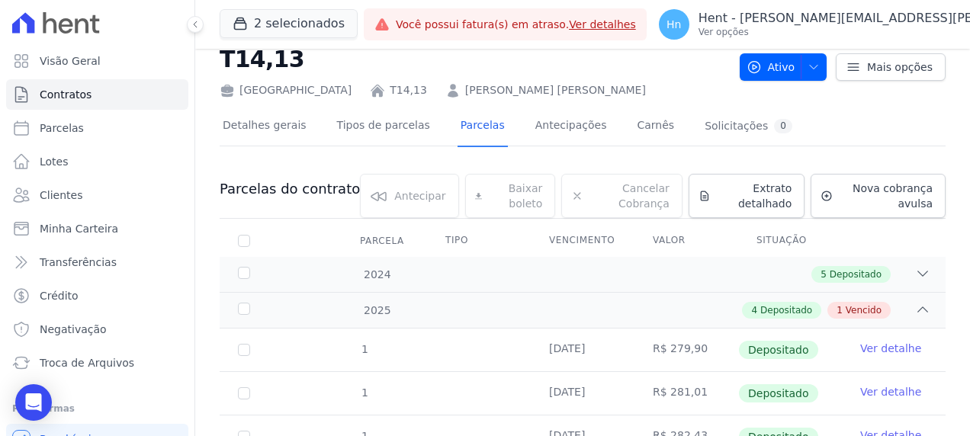
drag, startPoint x: 513, startPoint y: 86, endPoint x: 375, endPoint y: 90, distance: 138.1
click at [375, 90] on div "[GEOGRAPHIC_DATA] T14,13 [PERSON_NAME] [PERSON_NAME]" at bounding box center [474, 87] width 508 height 22
click at [43, 202] on span "Clientes" at bounding box center [61, 195] width 43 height 15
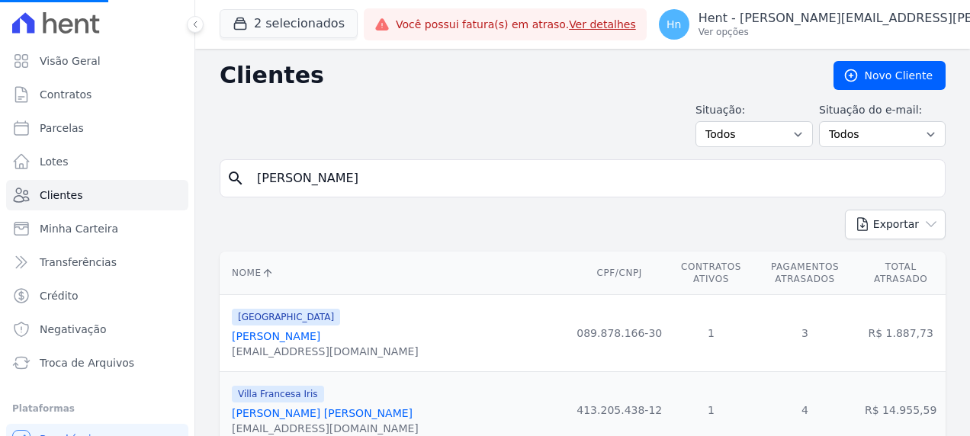
drag, startPoint x: 379, startPoint y: 182, endPoint x: 216, endPoint y: 177, distance: 163.3
drag, startPoint x: 391, startPoint y: 186, endPoint x: 415, endPoint y: 186, distance: 24.4
click at [415, 185] on input "search" at bounding box center [593, 178] width 691 height 31
paste input "[PERSON_NAME]"
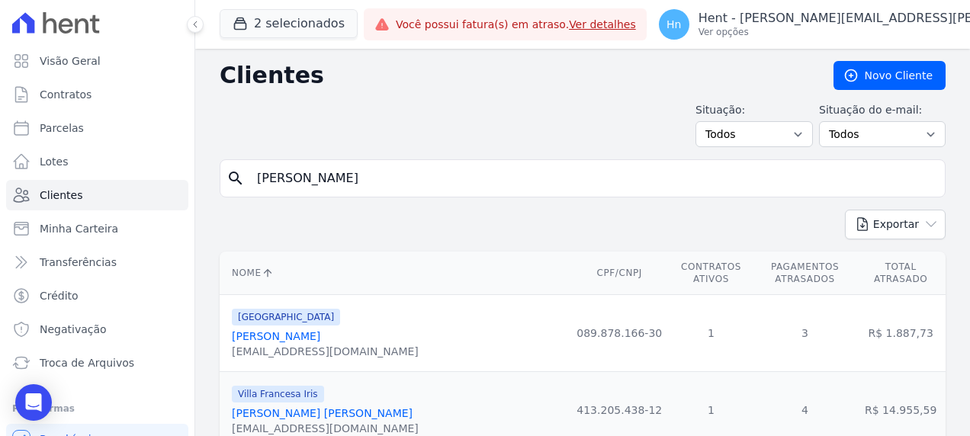
type input "[PERSON_NAME]"
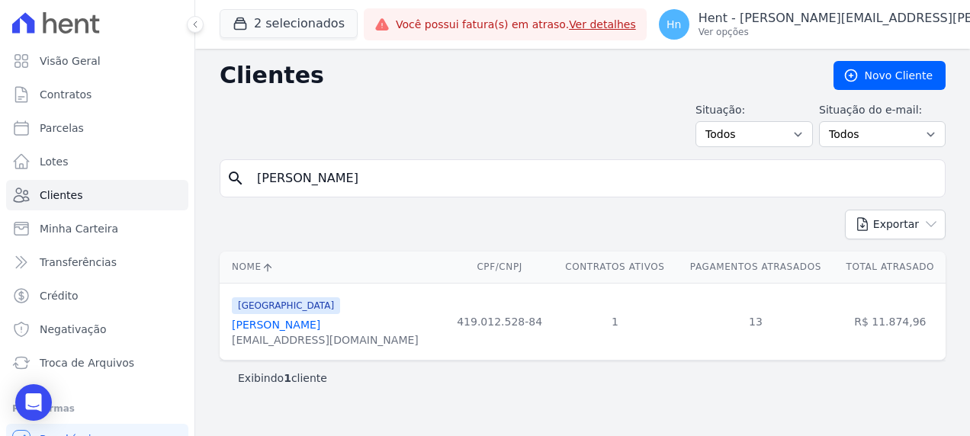
click at [278, 320] on link "[PERSON_NAME]" at bounding box center [276, 325] width 88 height 12
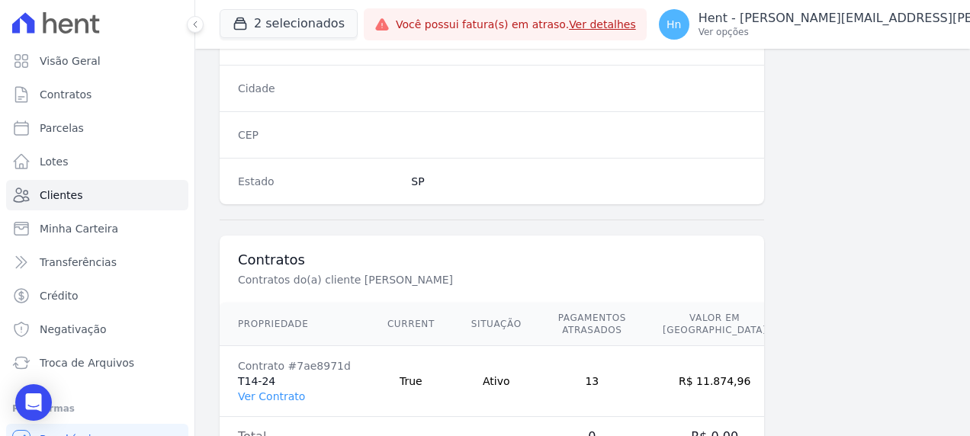
scroll to position [995, 0]
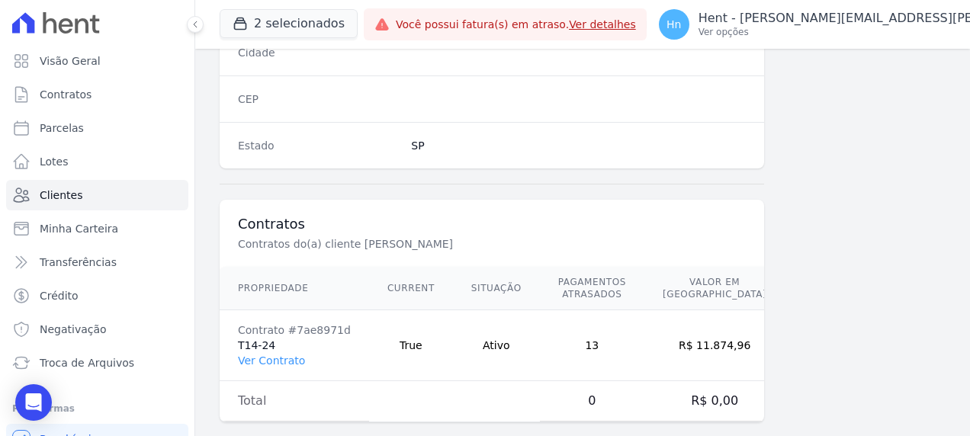
drag, startPoint x: 281, startPoint y: 338, endPoint x: 550, endPoint y: 343, distance: 269.3
click at [281, 355] on link "Ver Contrato" at bounding box center [271, 361] width 67 height 12
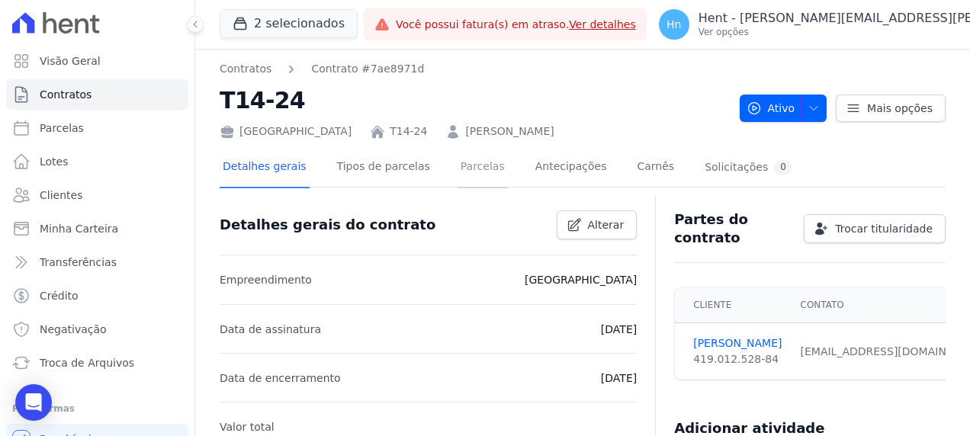
click at [466, 166] on link "Parcelas" at bounding box center [483, 168] width 50 height 40
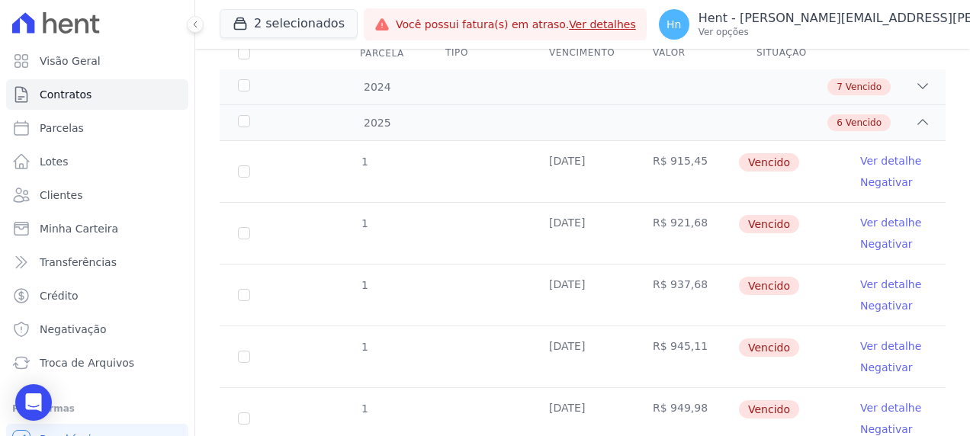
scroll to position [328, 0]
